Goal: Task Accomplishment & Management: Use online tool/utility

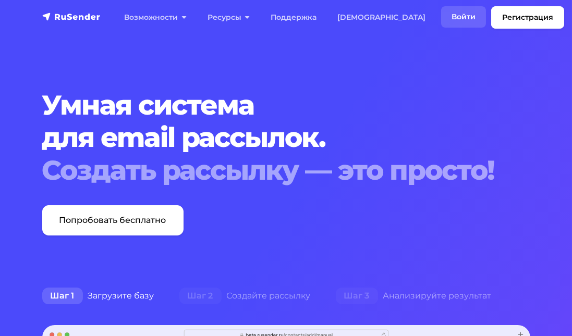
click at [441, 14] on link "Войти" at bounding box center [463, 16] width 45 height 21
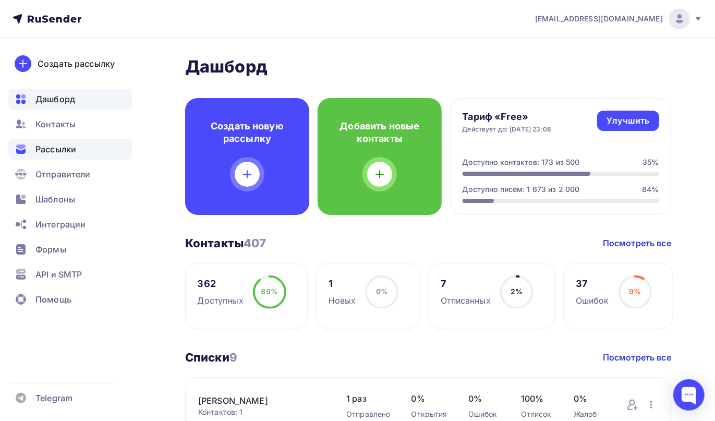
click at [69, 150] on span "Рассылки" at bounding box center [55, 149] width 41 height 13
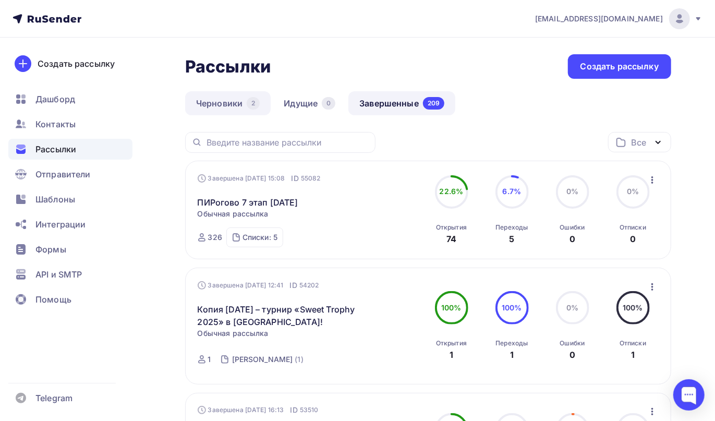
click at [216, 97] on link "Черновики 2" at bounding box center [227, 103] width 85 height 24
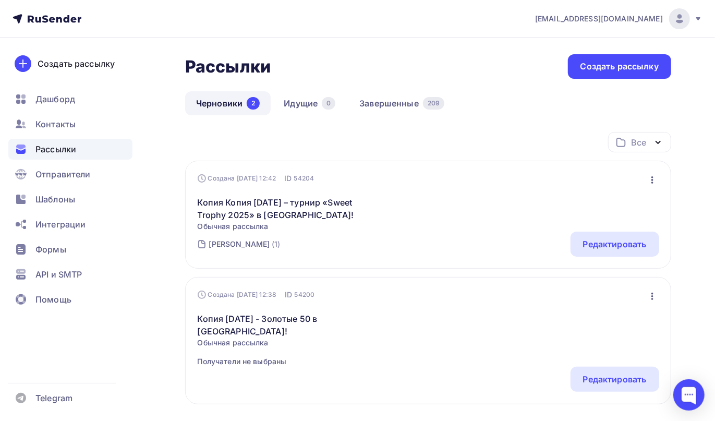
click at [654, 181] on icon "button" at bounding box center [652, 180] width 13 height 13
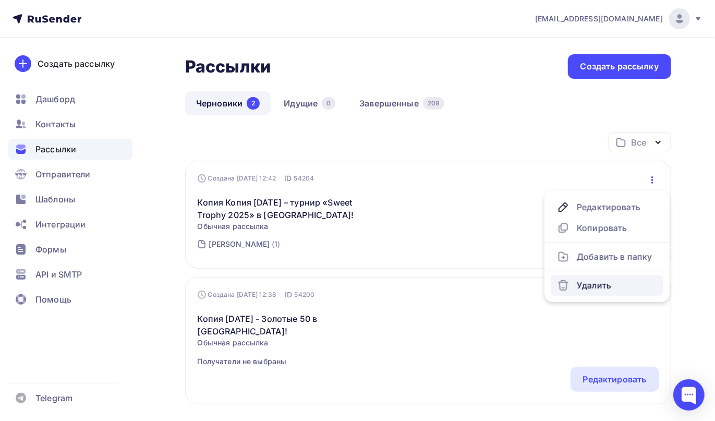
click at [581, 288] on div "Удалить" at bounding box center [607, 285] width 100 height 13
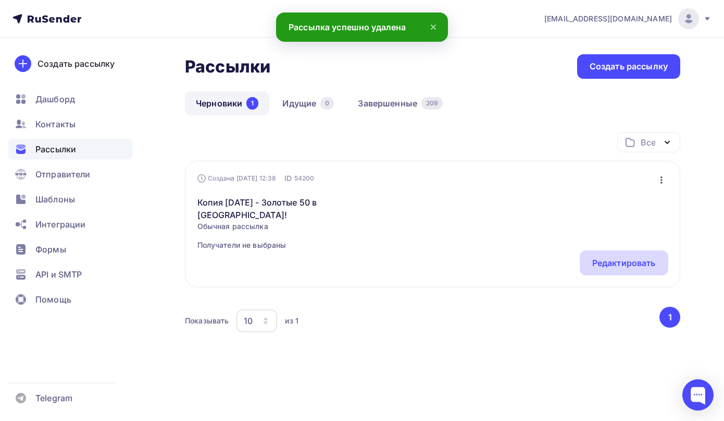
click at [634, 263] on div "Редактировать" at bounding box center [625, 262] width 64 height 13
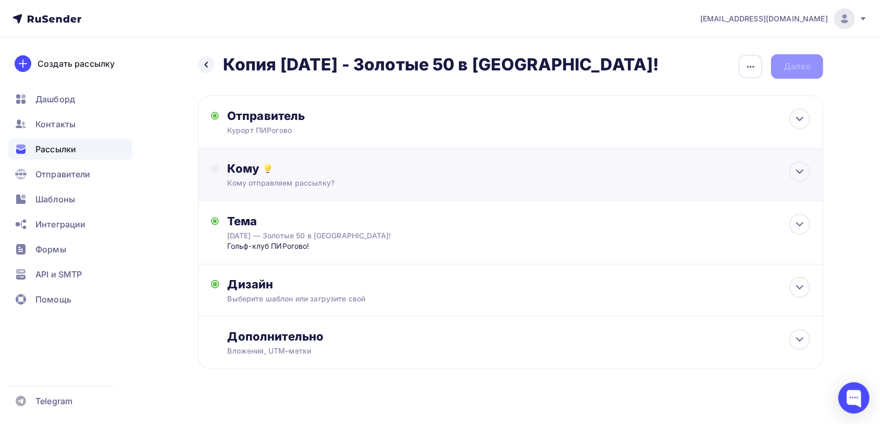
click at [264, 171] on icon at bounding box center [268, 168] width 13 height 13
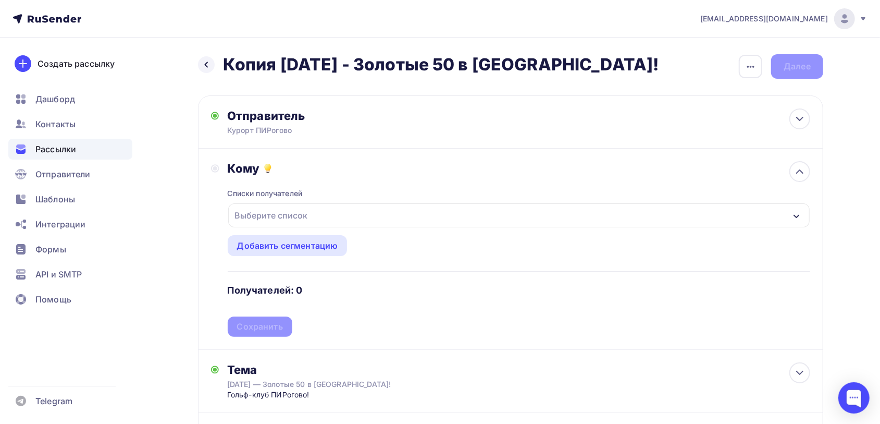
click at [318, 211] on div "Выберите список" at bounding box center [519, 215] width 582 height 24
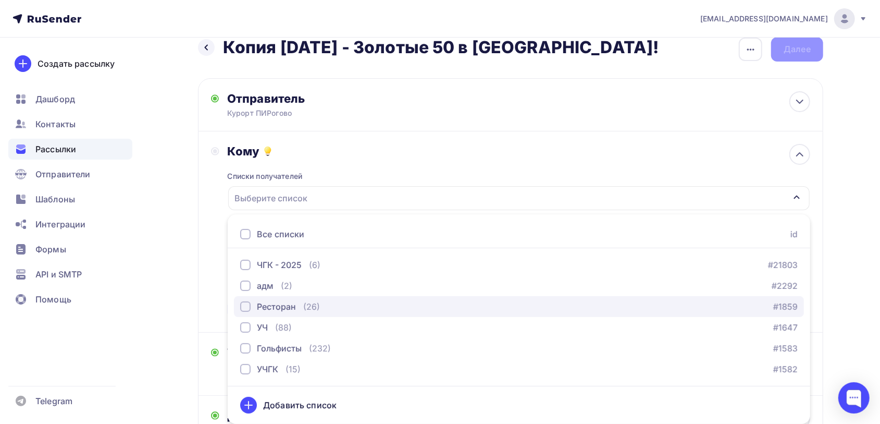
scroll to position [82, 0]
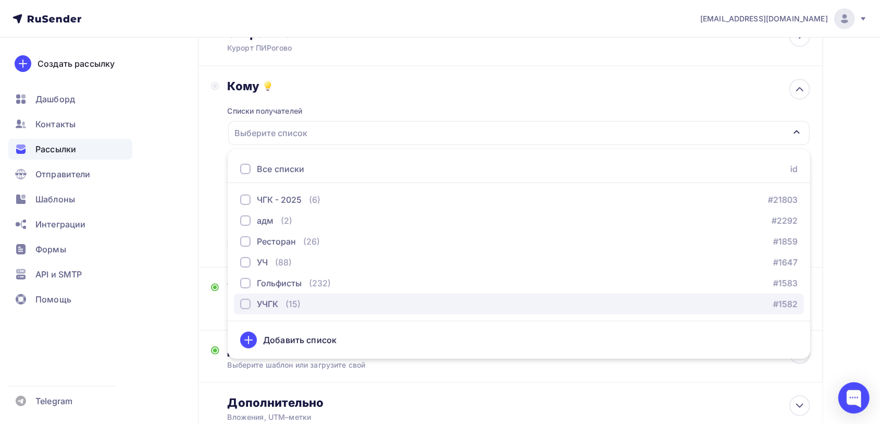
click at [246, 303] on div "button" at bounding box center [245, 304] width 10 height 10
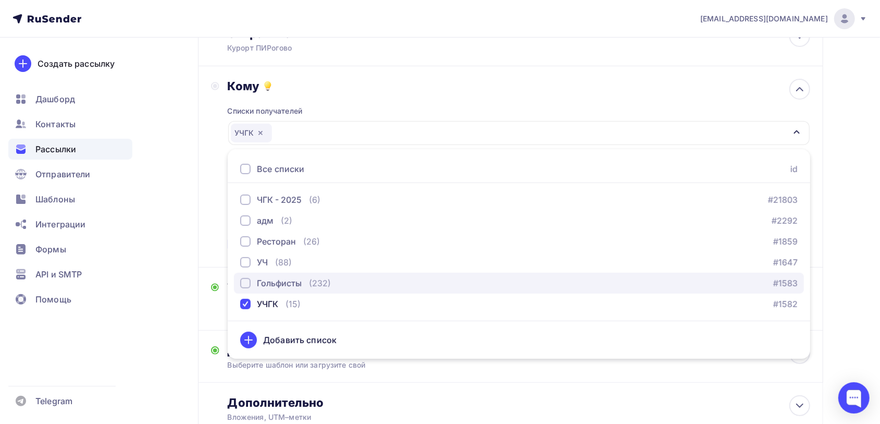
click at [246, 284] on div "button" at bounding box center [245, 283] width 10 height 10
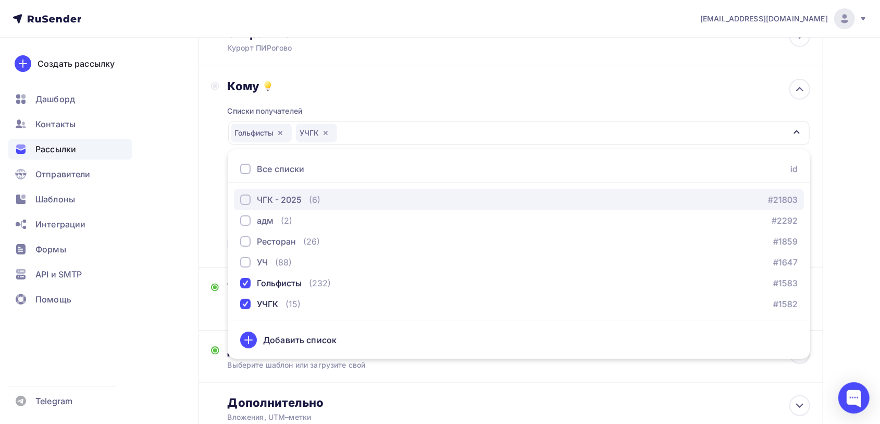
click at [242, 199] on div "button" at bounding box center [245, 199] width 10 height 10
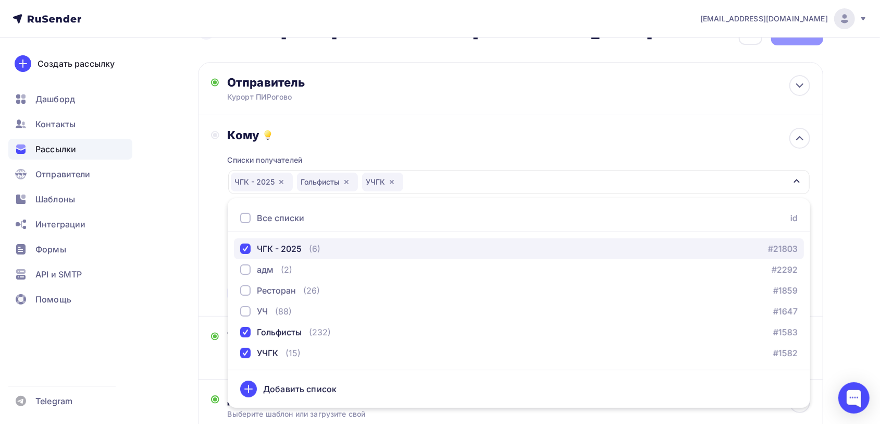
scroll to position [17, 0]
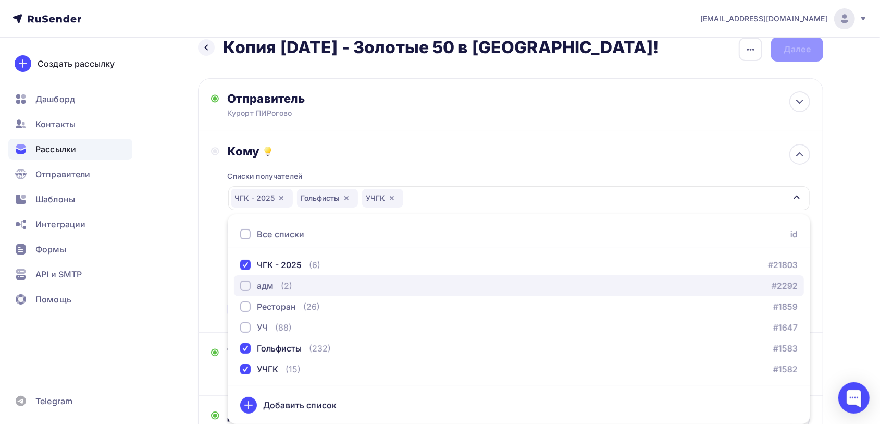
click at [246, 285] on div "button" at bounding box center [245, 285] width 10 height 10
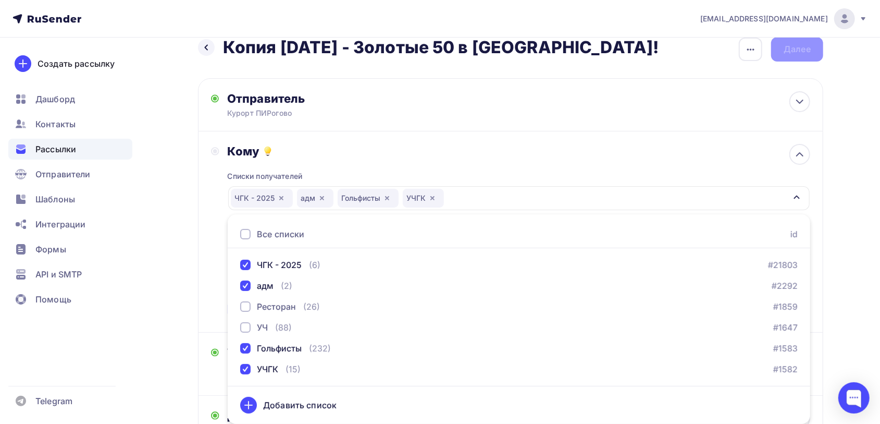
click at [724, 265] on div "Назад Копия 16 августа - Золотые 50 в ПИРогово! Копия 16 августа - Золотые 50 в…" at bounding box center [440, 293] width 854 height 547
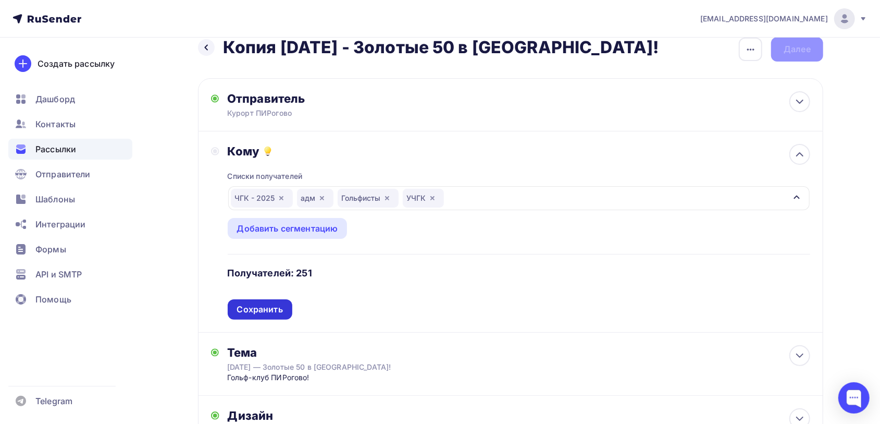
click at [266, 309] on div "Сохранить" at bounding box center [260, 309] width 46 height 12
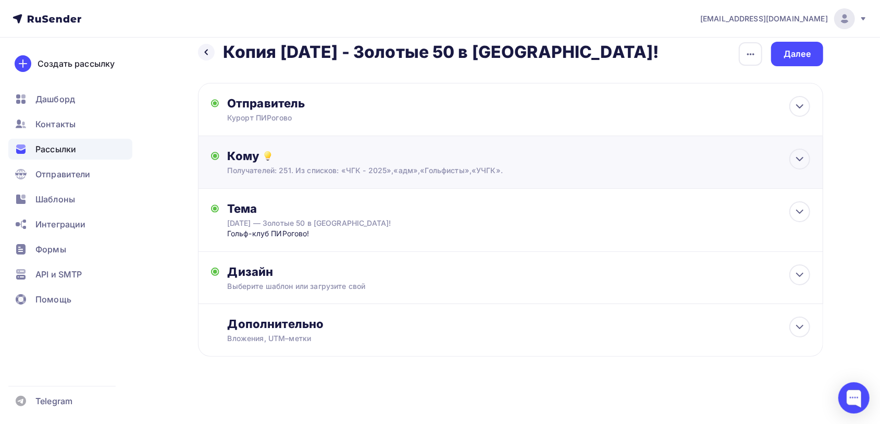
scroll to position [14, 0]
click at [310, 219] on div "16 августа — Золотые 50 в ПИРогово!" at bounding box center [320, 223] width 186 height 10
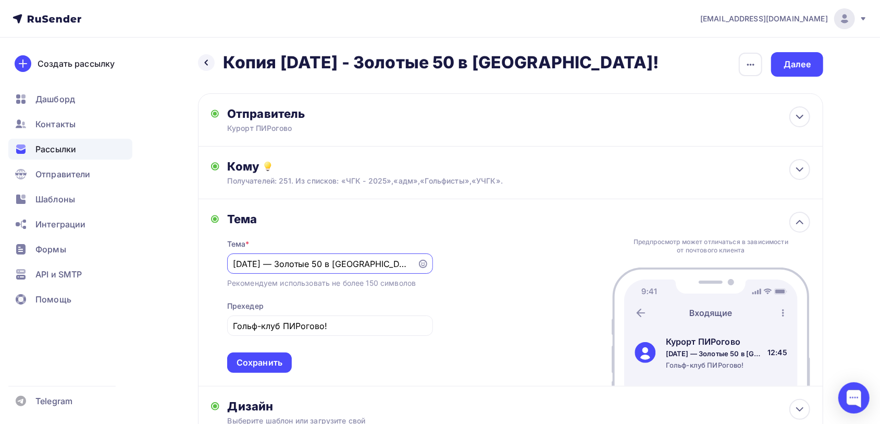
scroll to position [0, 0]
drag, startPoint x: 240, startPoint y: 264, endPoint x: 227, endPoint y: 263, distance: 13.0
click at [227, 263] on div "16 августа — Золотые 50 в ПИРогово!" at bounding box center [330, 263] width 206 height 20
click at [303, 262] on input "30,31 августа — Золотые 50 в ПИРогово!" at bounding box center [322, 263] width 178 height 13
type input "30,31 августа — Чемпионат гольф-клуба ПИРогово!"
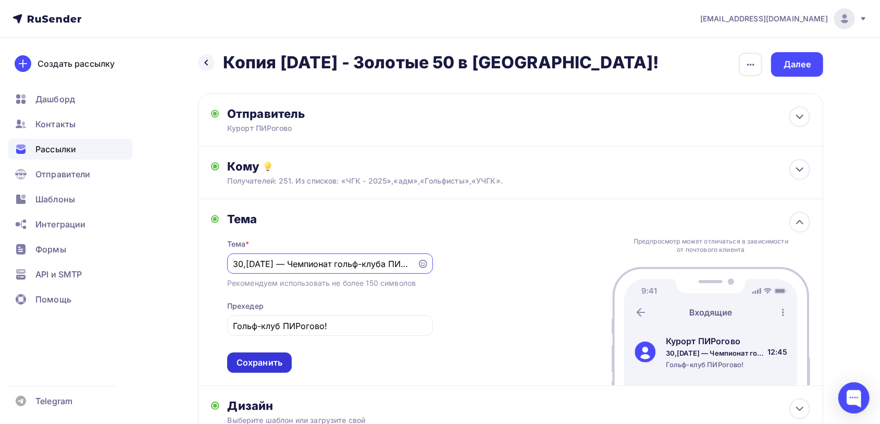
click at [264, 370] on div "Сохранить" at bounding box center [259, 362] width 65 height 20
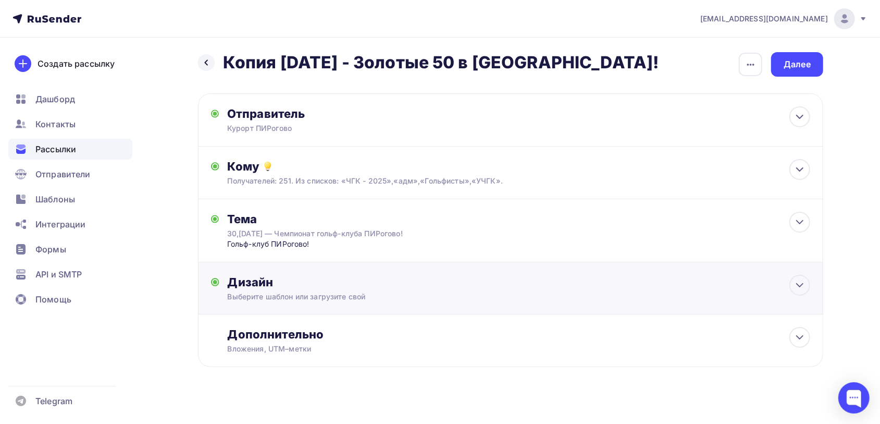
click at [568, 302] on div "Выберите шаблон или загрузите свой" at bounding box center [490, 296] width 525 height 10
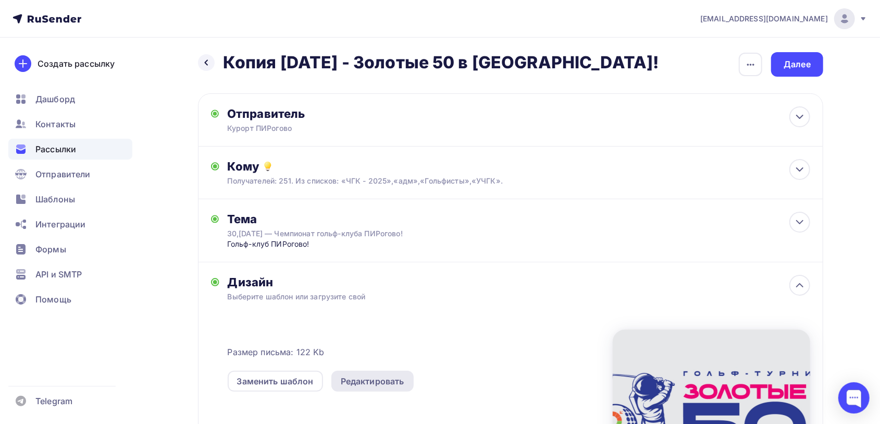
click at [383, 387] on div "Редактировать" at bounding box center [373, 381] width 64 height 13
